Goal: Task Accomplishment & Management: Manage account settings

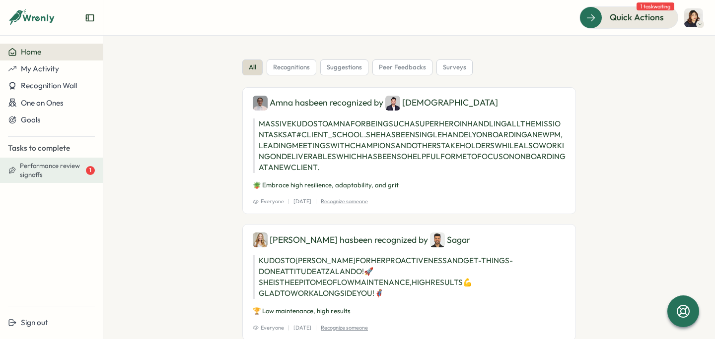
click at [48, 164] on span "Performance review signoffs" at bounding box center [52, 170] width 64 height 17
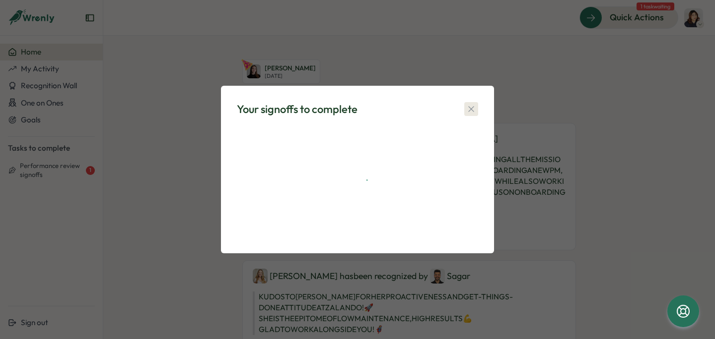
click at [470, 107] on icon "button" at bounding box center [471, 109] width 10 height 10
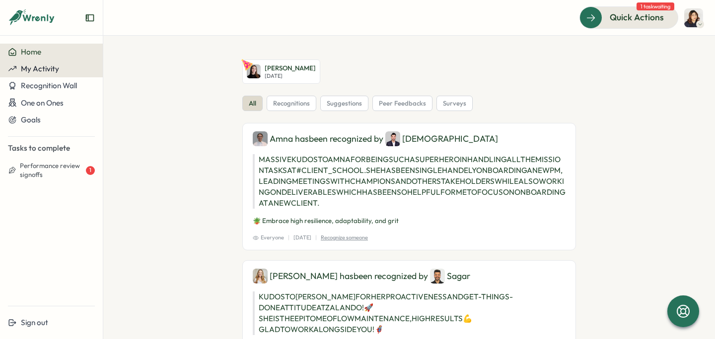
click at [39, 69] on span "My Activity" at bounding box center [40, 68] width 38 height 9
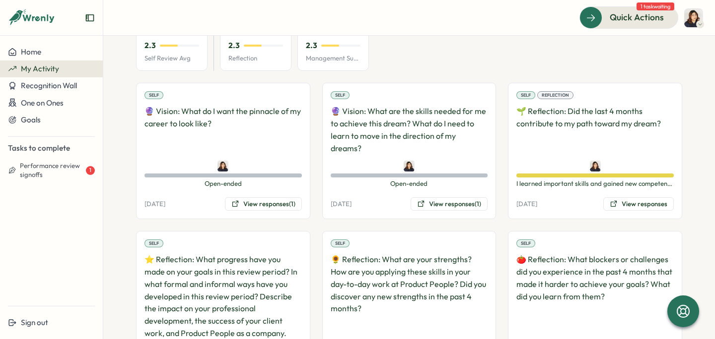
scroll to position [128, 0]
click at [258, 197] on button "View responses (1)" at bounding box center [263, 204] width 77 height 14
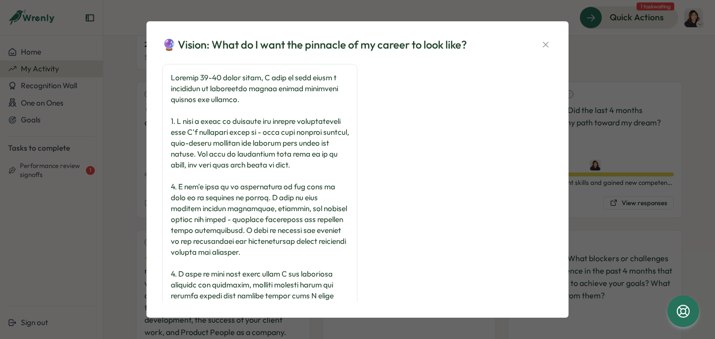
scroll to position [145, 0]
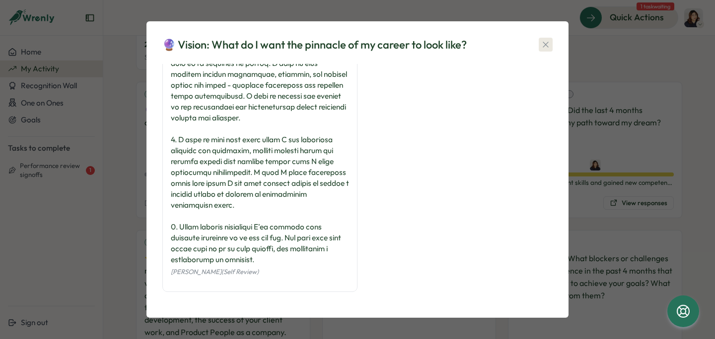
click at [543, 43] on icon "button" at bounding box center [545, 45] width 10 height 10
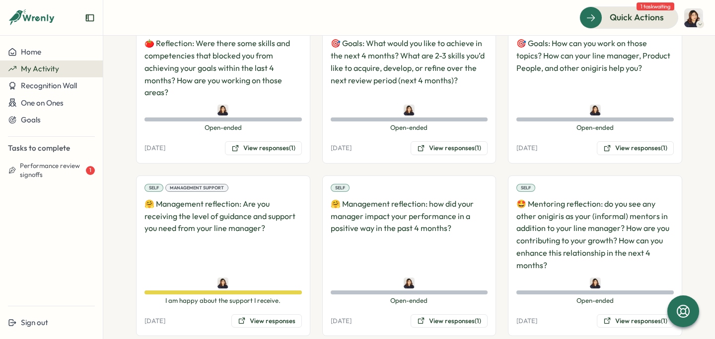
scroll to position [0, 0]
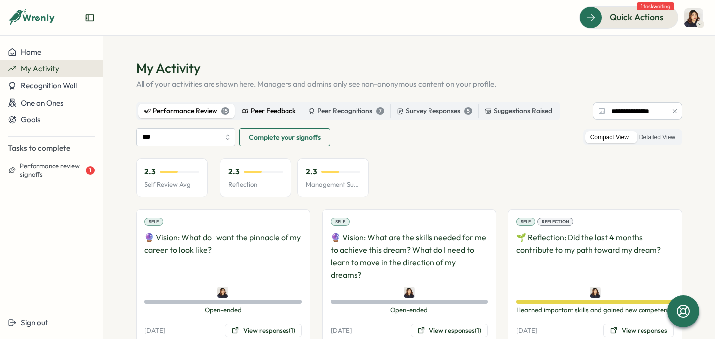
click at [247, 106] on div "Peer Feedback" at bounding box center [269, 111] width 54 height 11
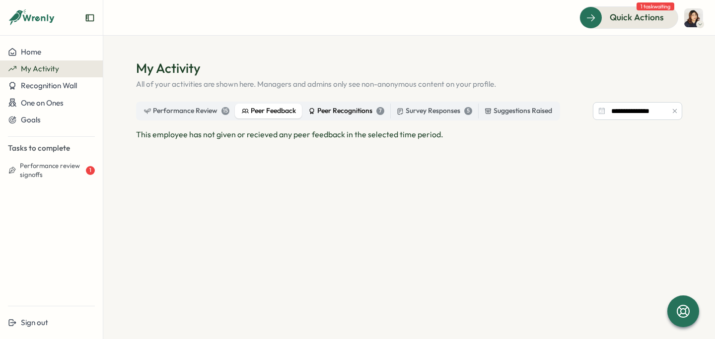
click at [346, 112] on div "Peer Recognitions 7" at bounding box center [346, 111] width 76 height 11
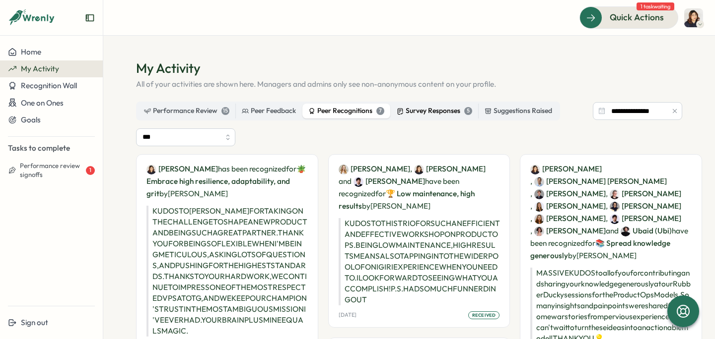
click at [441, 109] on div "Survey Responses 5" at bounding box center [434, 111] width 75 height 11
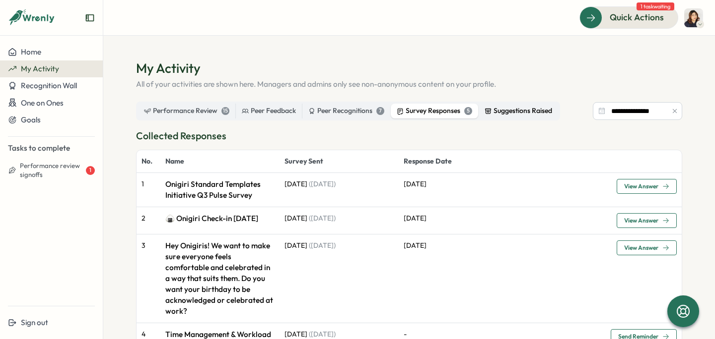
click at [509, 105] on label "Suggestions Raised" at bounding box center [517, 111] width 79 height 15
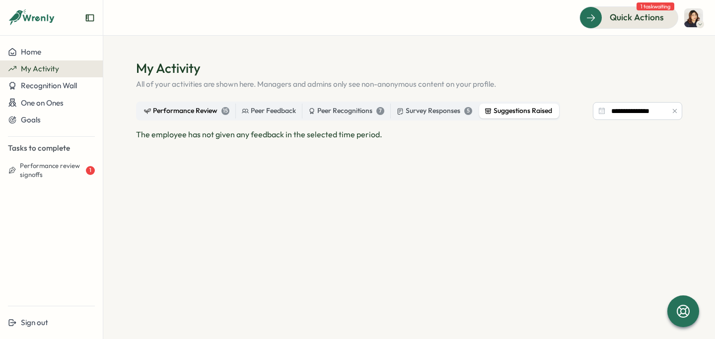
click at [184, 112] on div "Performance Review 15" at bounding box center [186, 111] width 85 height 11
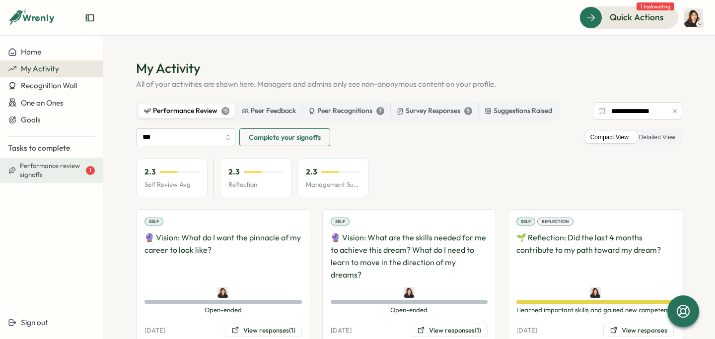
click at [36, 173] on span "Performance review signoffs" at bounding box center [52, 170] width 64 height 17
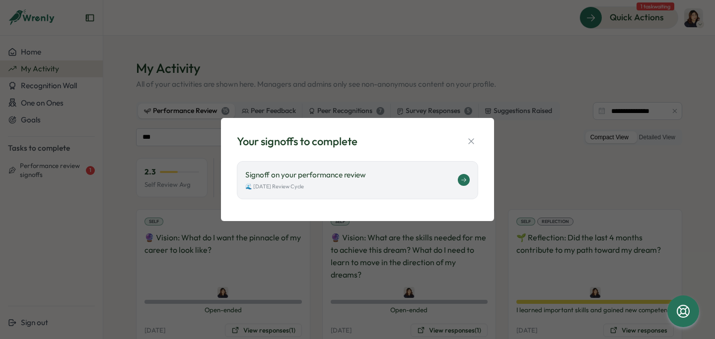
click at [324, 173] on p "Signoff on your performance review" at bounding box center [351, 175] width 212 height 11
